Goal: Complete application form

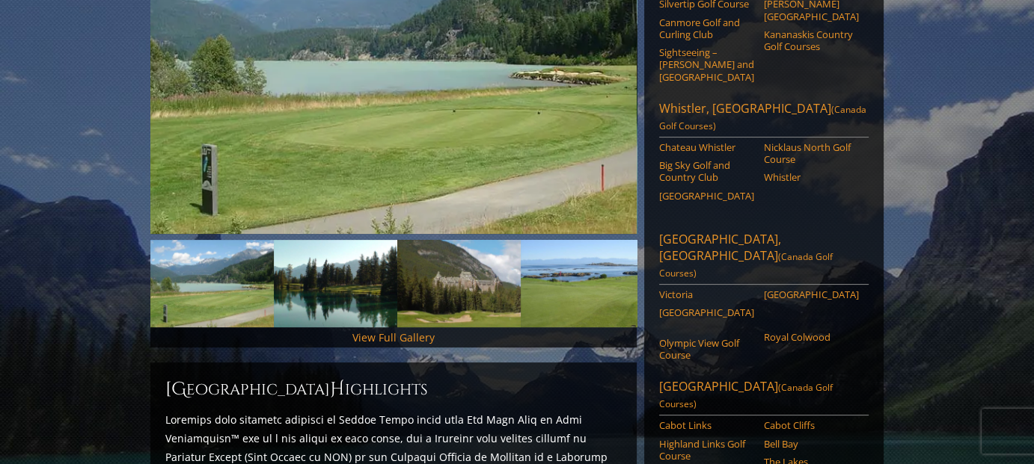
scroll to position [423, 0]
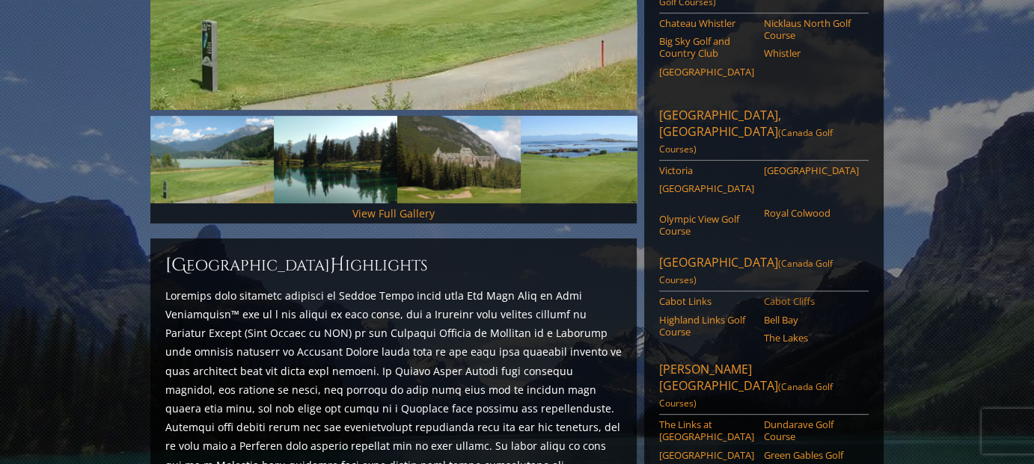
click at [786, 295] on link "Cabot Cliffs" at bounding box center [811, 301] width 95 height 12
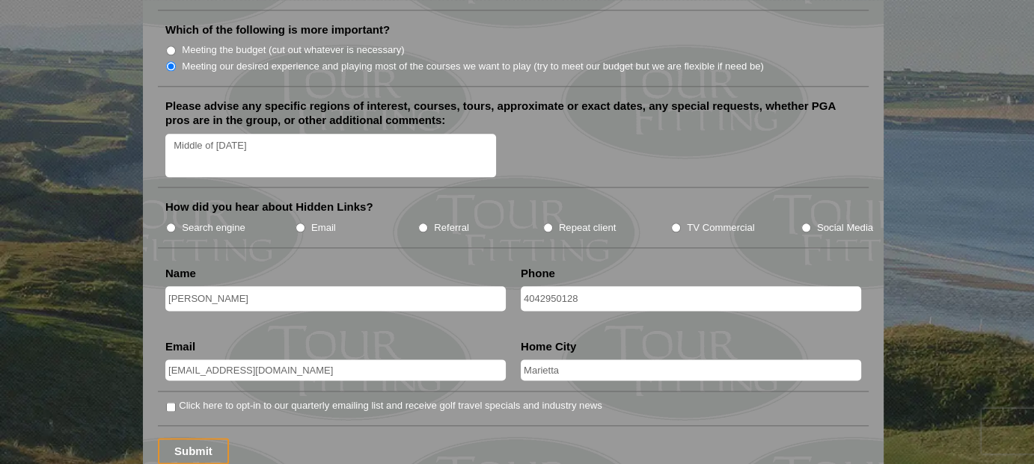
scroll to position [1820, 0]
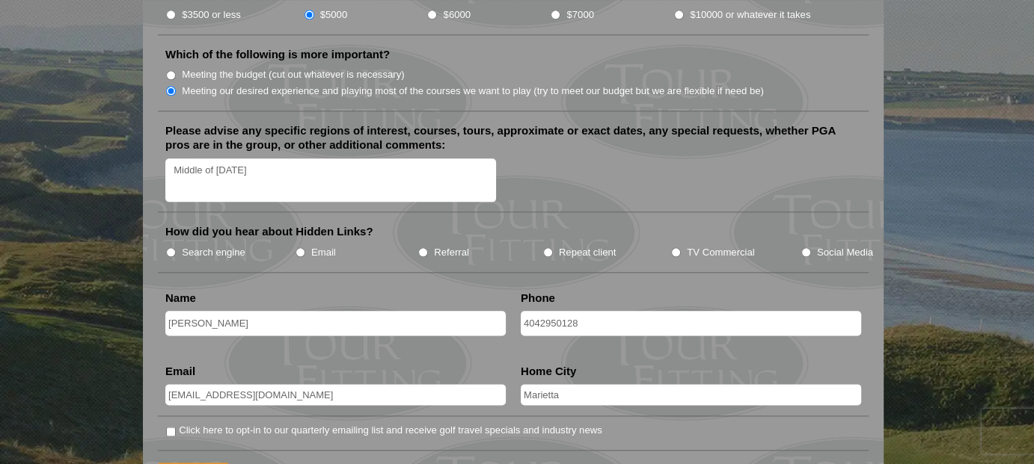
click at [423, 248] on input "Referral" at bounding box center [423, 253] width 10 height 10
radio input "true"
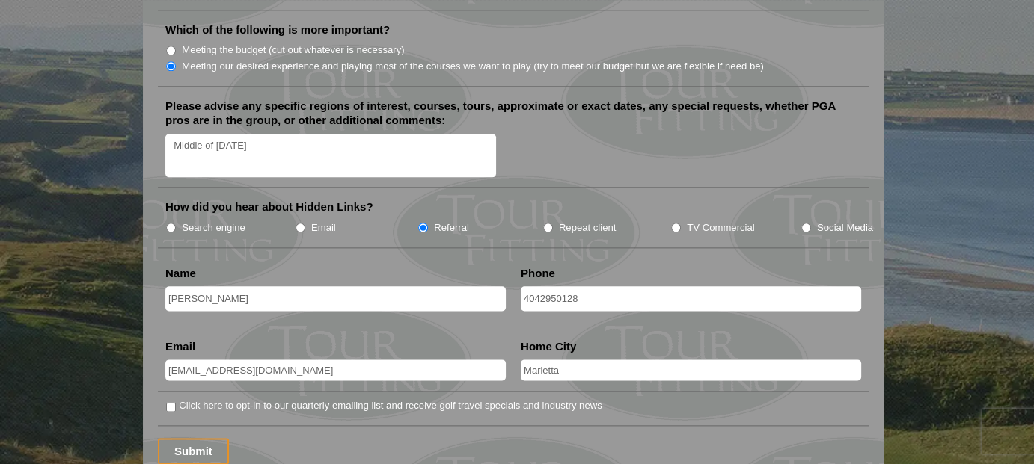
scroll to position [1869, 0]
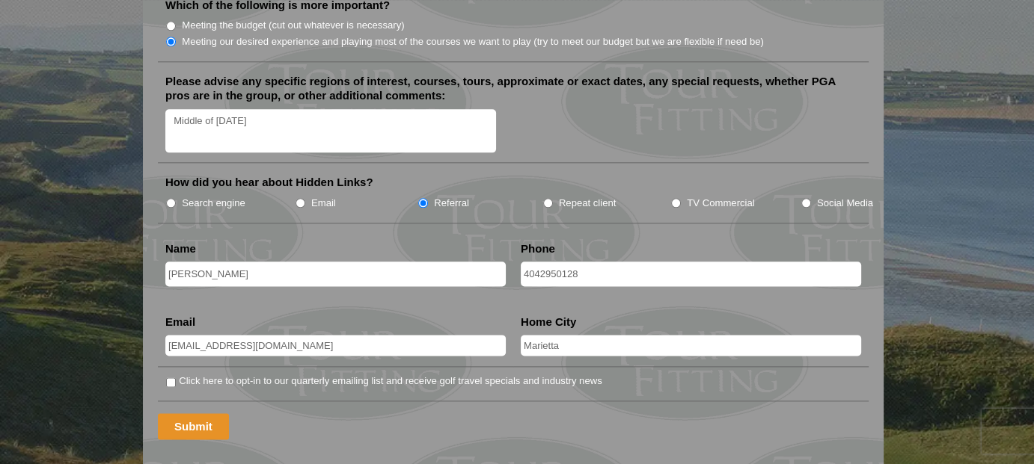
click at [191, 414] on input "Submit" at bounding box center [193, 427] width 71 height 26
